Goal: Task Accomplishment & Management: Manage account settings

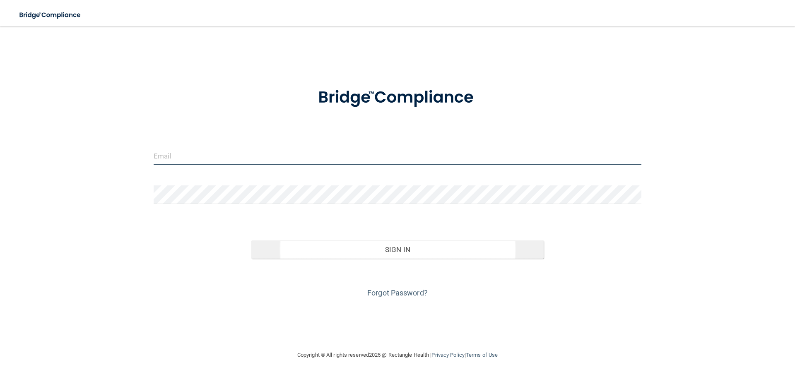
type input "[EMAIL_ADDRESS][DOMAIN_NAME]"
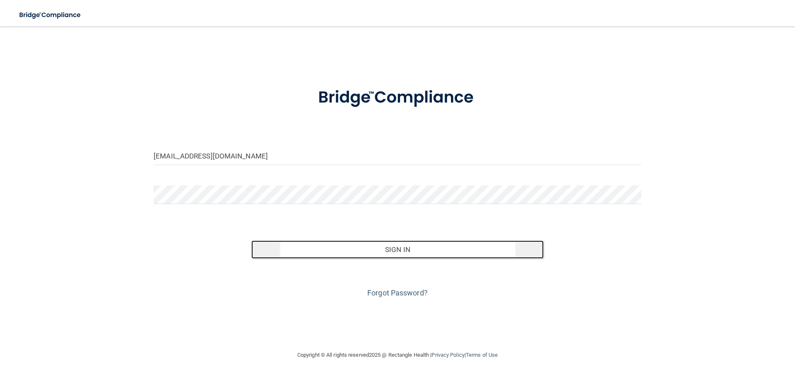
click at [428, 245] on button "Sign In" at bounding box center [397, 250] width 293 height 18
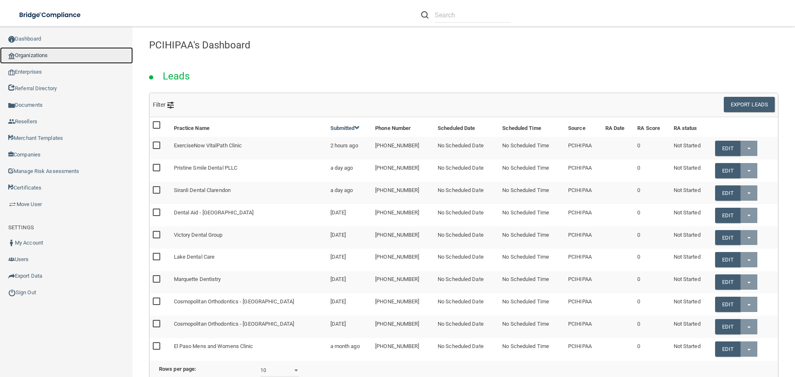
click at [47, 56] on link "Organizations" at bounding box center [66, 55] width 133 height 17
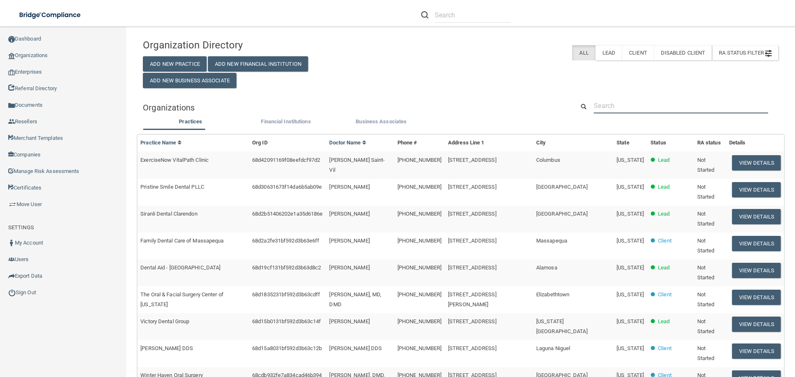
click at [600, 102] on input "text" at bounding box center [681, 105] width 174 height 15
paste input "Modern Dentistry - Poulsbo"
type input "Modern Dentistry - Poulsbo"
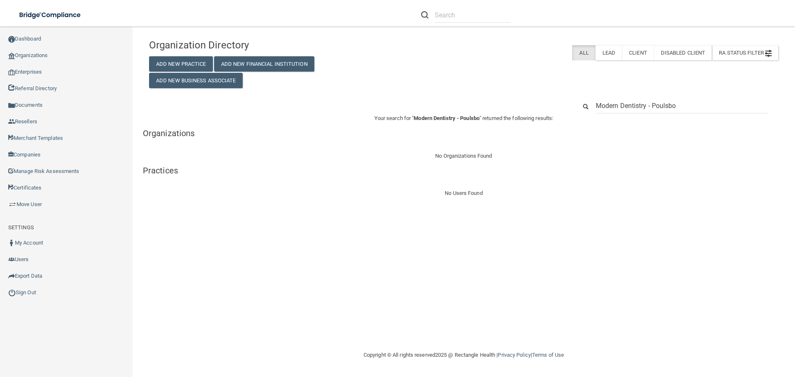
drag, startPoint x: 677, startPoint y: 108, endPoint x: 650, endPoint y: 108, distance: 27.3
click at [650, 108] on input "Modern Dentistry - Poulsbo" at bounding box center [682, 105] width 172 height 15
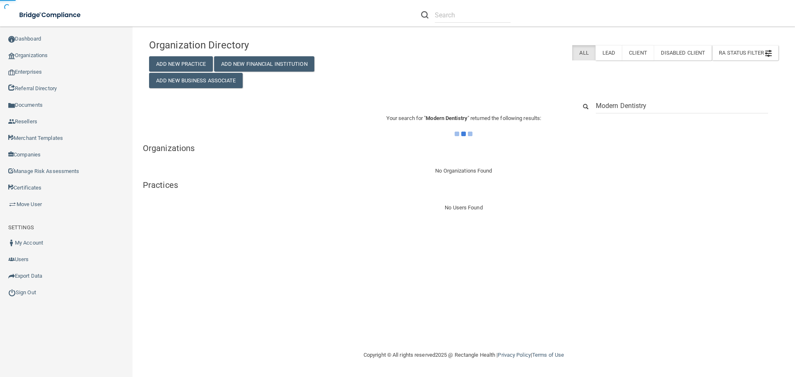
type input "Modern Dentistry"
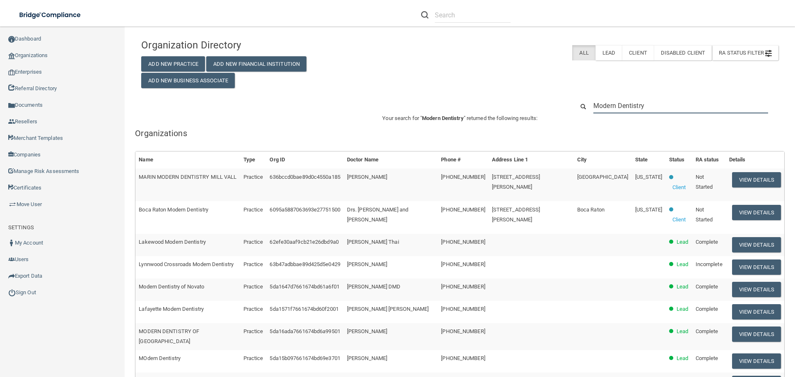
click at [652, 101] on input "Modern Dentistry" at bounding box center [680, 105] width 175 height 15
drag, startPoint x: 610, startPoint y: 105, endPoint x: 559, endPoint y: 105, distance: 50.5
click at [559, 105] on div "Modern Dentistry" at bounding box center [460, 105] width 650 height 15
paste input "360) 779-3958"
type input "360) 779-3958"
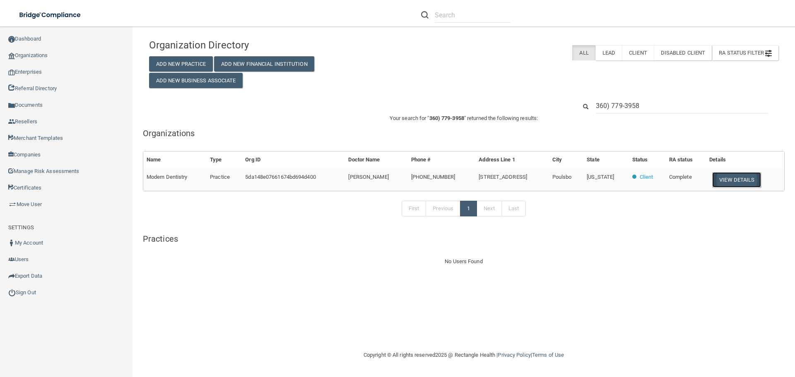
click at [724, 179] on button "View Details" at bounding box center [736, 179] width 49 height 15
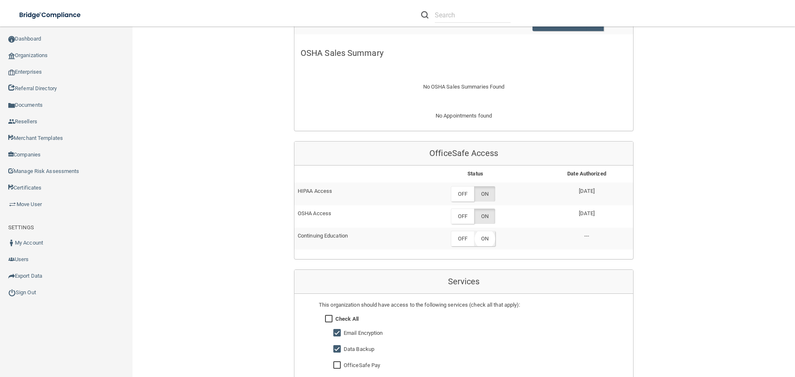
scroll to position [373, 0]
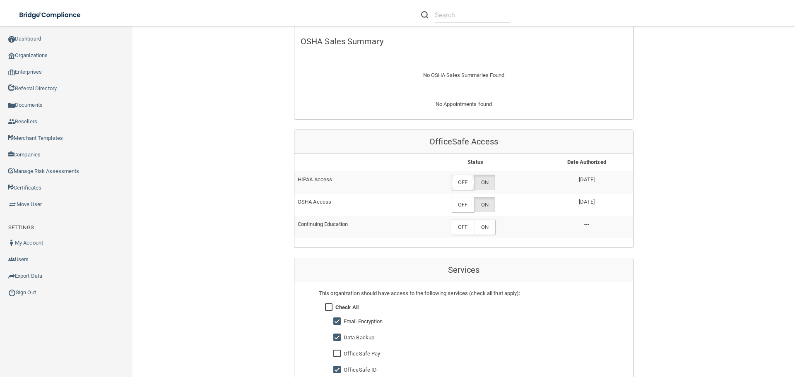
click at [460, 185] on label "OFF" at bounding box center [462, 182] width 23 height 15
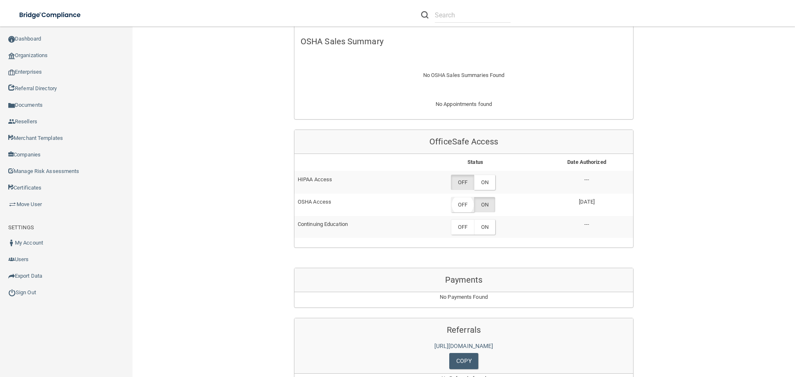
click at [461, 210] on label "OFF" at bounding box center [462, 204] width 23 height 15
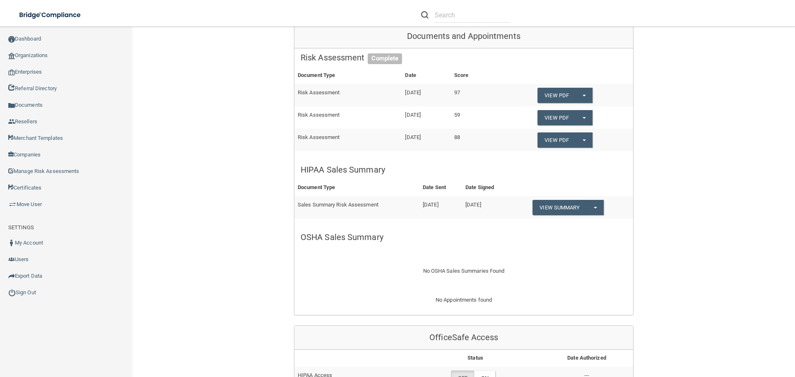
scroll to position [0, 0]
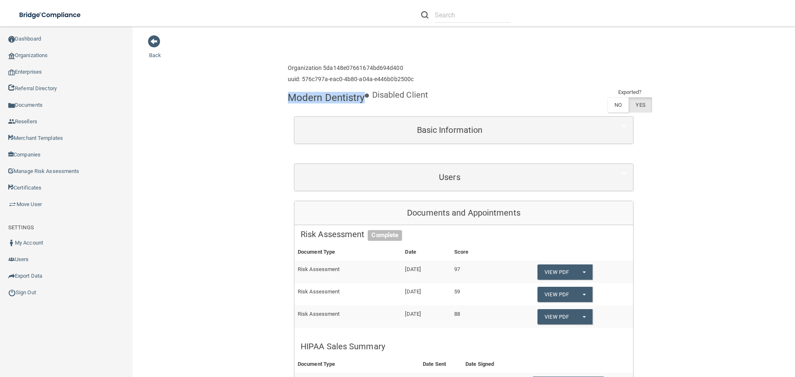
drag, startPoint x: 284, startPoint y: 97, endPoint x: 360, endPoint y: 103, distance: 76.8
copy h4 "Modern Dentistry"
